Goal: Information Seeking & Learning: Learn about a topic

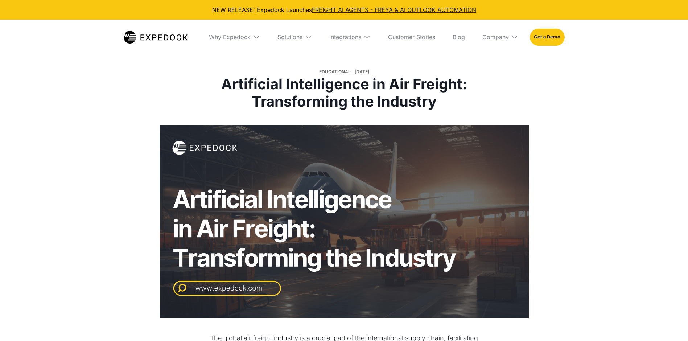
select select
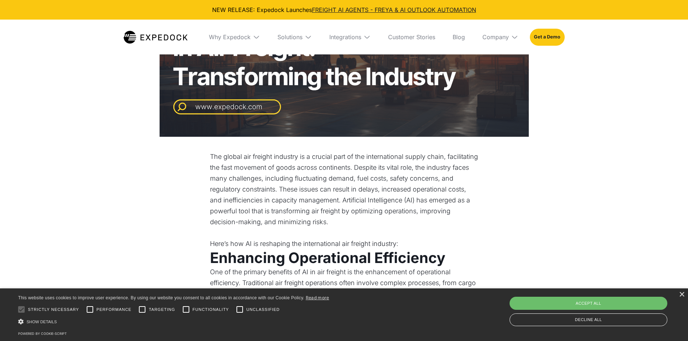
scroll to position [219, 0]
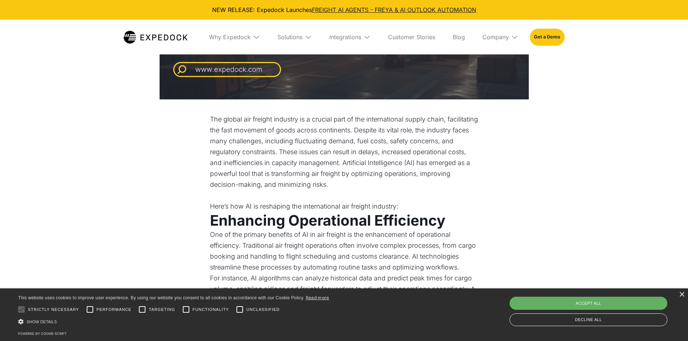
click at [539, 298] on div "Accept all" at bounding box center [588, 303] width 158 height 13
checkbox input "true"
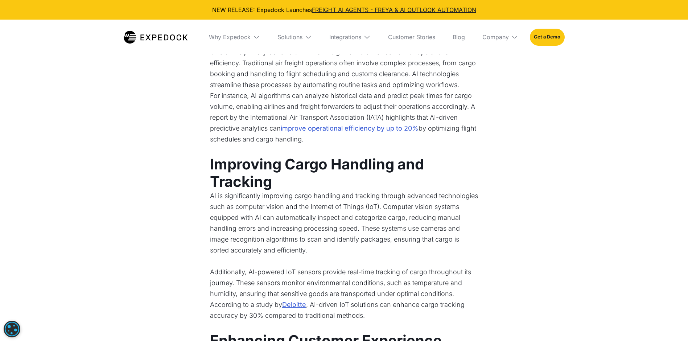
scroll to position [510, 0]
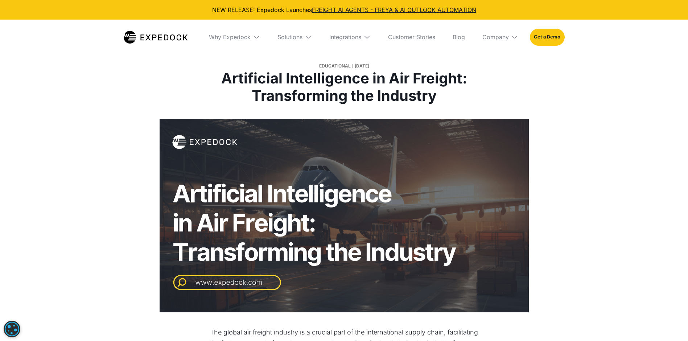
scroll to position [0, 0]
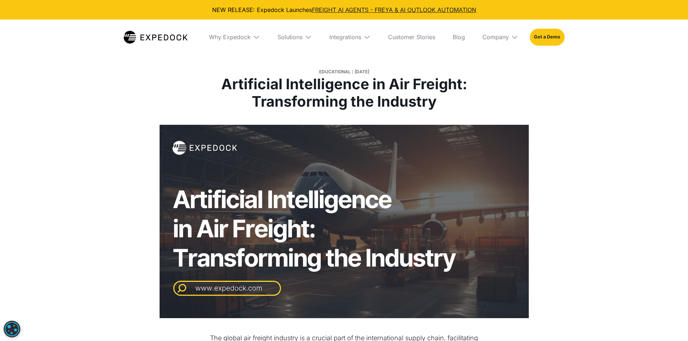
drag, startPoint x: 222, startPoint y: 82, endPoint x: 439, endPoint y: 110, distance: 218.9
click at [439, 110] on h1 "Artificial Intelligence in Air Freight: Transforming the Industry" at bounding box center [344, 92] width 269 height 35
drag, startPoint x: 439, startPoint y: 110, endPoint x: 421, endPoint y: 104, distance: 19.1
